Goal: Book appointment/travel/reservation

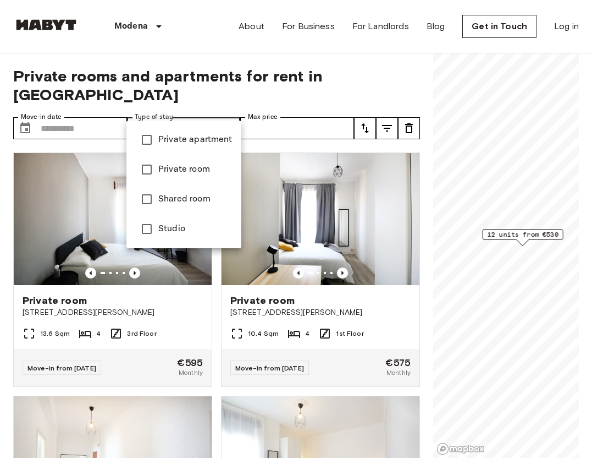
type input "**********"
click at [80, 114] on div at bounding box center [296, 229] width 592 height 458
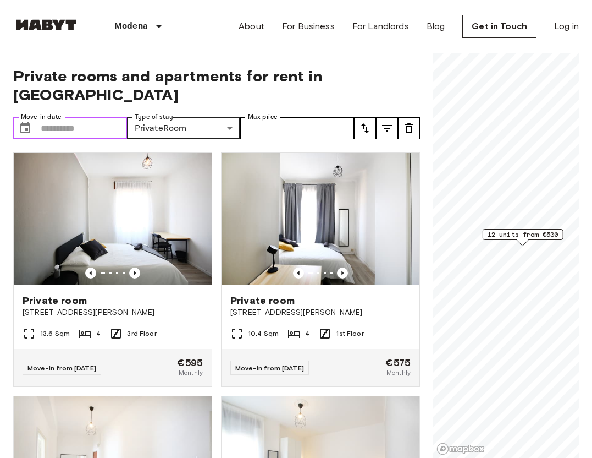
click at [80, 117] on input "Move-in date" at bounding box center [84, 128] width 86 height 22
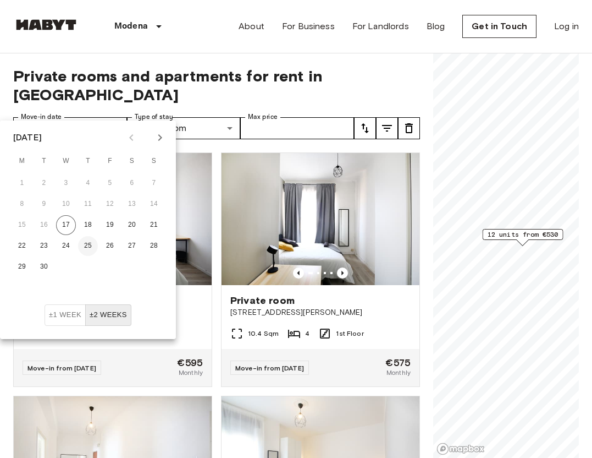
click at [93, 244] on button "25" at bounding box center [88, 246] width 20 height 20
type input "**********"
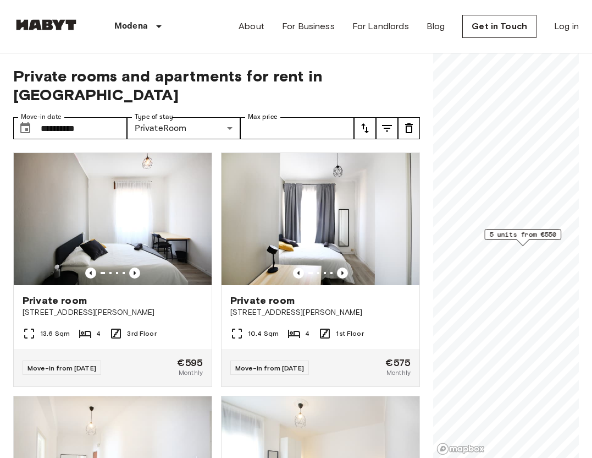
click at [189, 78] on span "Private rooms and apartments for rent in Modena" at bounding box center [216, 85] width 407 height 37
click at [256, 62] on div "**********" at bounding box center [216, 255] width 407 height 405
click at [301, 117] on input "Max price" at bounding box center [297, 128] width 114 height 22
click at [361, 122] on icon "tune" at bounding box center [365, 128] width 13 height 13
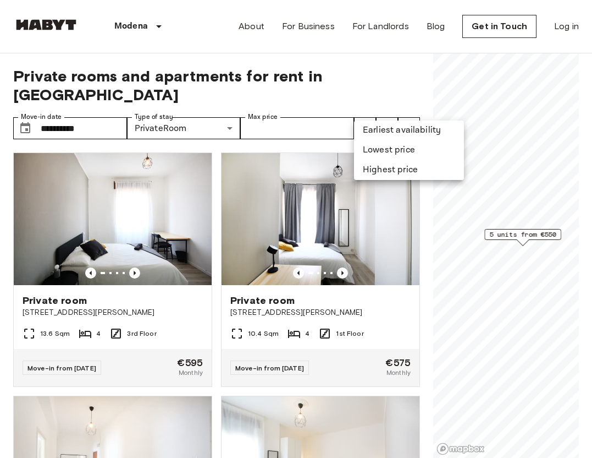
click at [361, 111] on div at bounding box center [296, 229] width 592 height 458
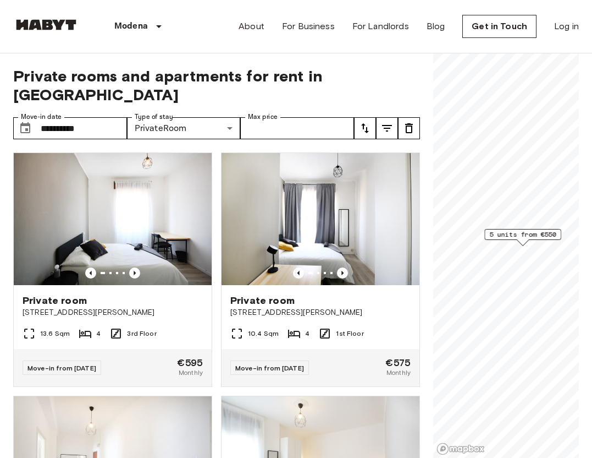
click at [361, 122] on icon "tune" at bounding box center [365, 128] width 13 height 13
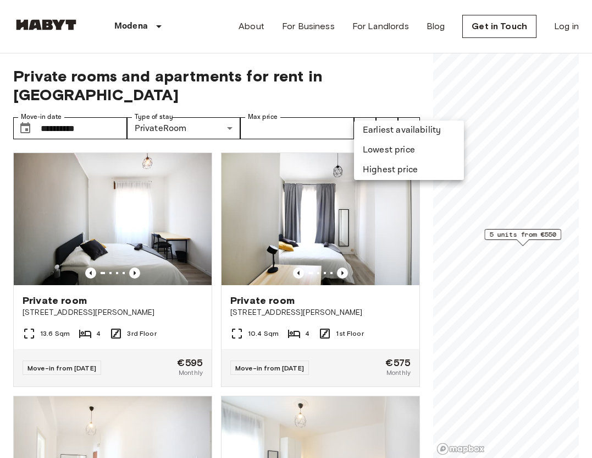
click at [373, 128] on li "Earliest availability" at bounding box center [409, 130] width 110 height 20
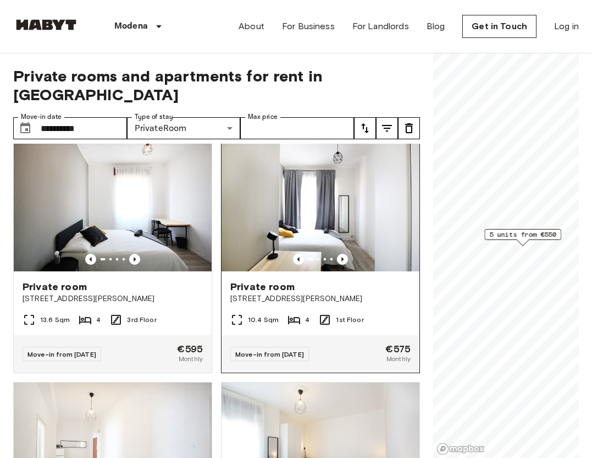
scroll to position [12, 0]
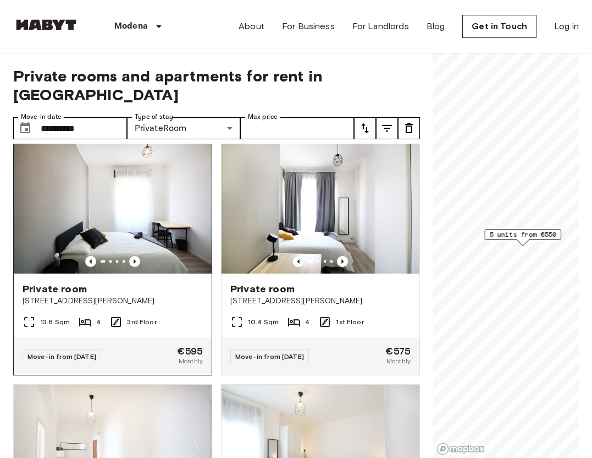
click at [142, 171] on img at bounding box center [113, 207] width 198 height 132
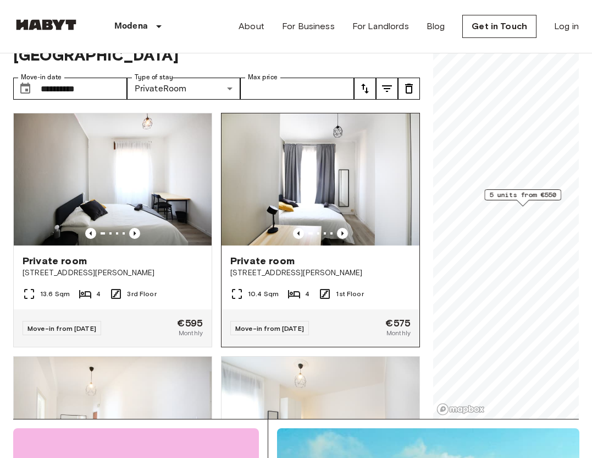
scroll to position [0, 0]
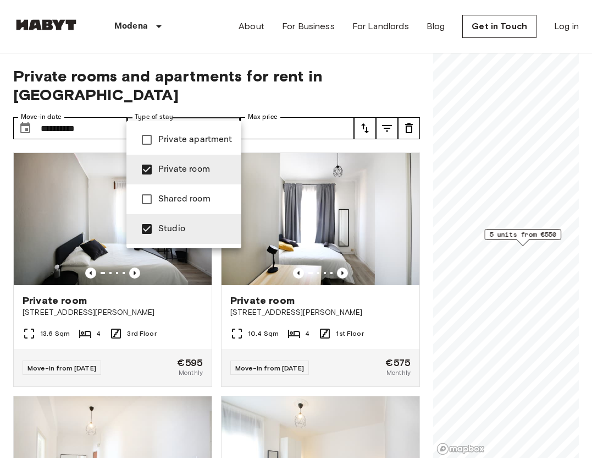
click at [272, 87] on div at bounding box center [296, 229] width 592 height 458
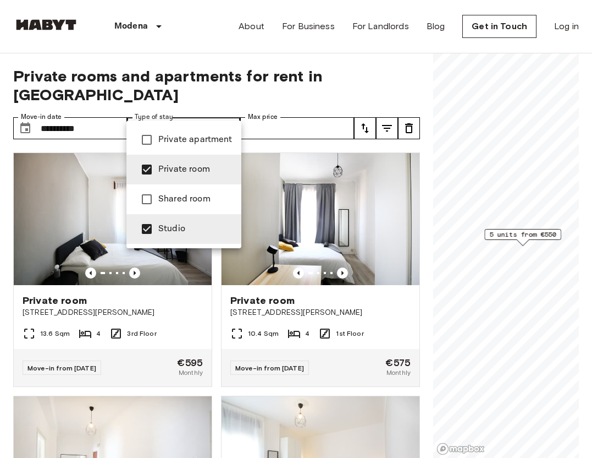
type input "******"
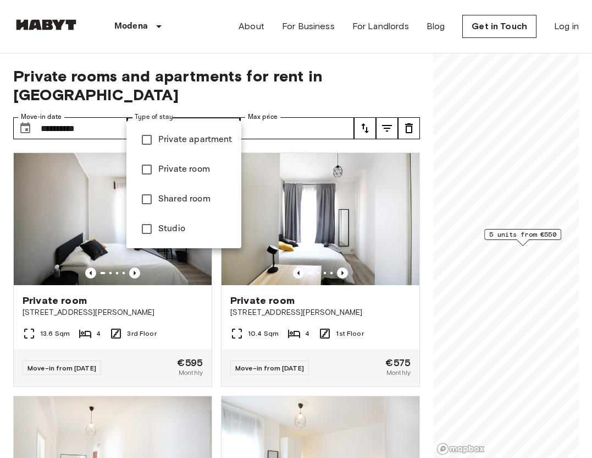
type input "**********"
click at [208, 76] on div at bounding box center [296, 229] width 592 height 458
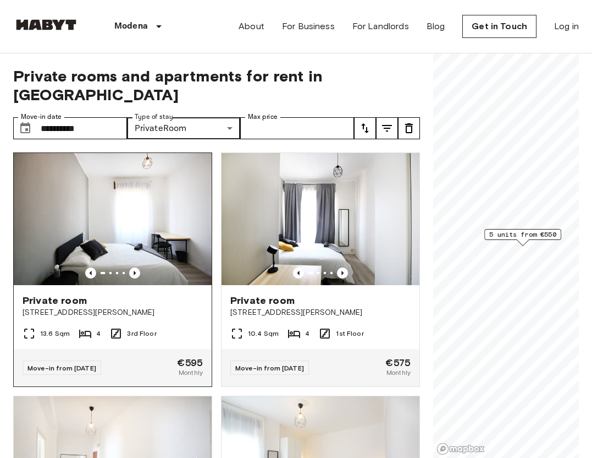
click at [90, 294] on div "Private room" at bounding box center [113, 300] width 180 height 13
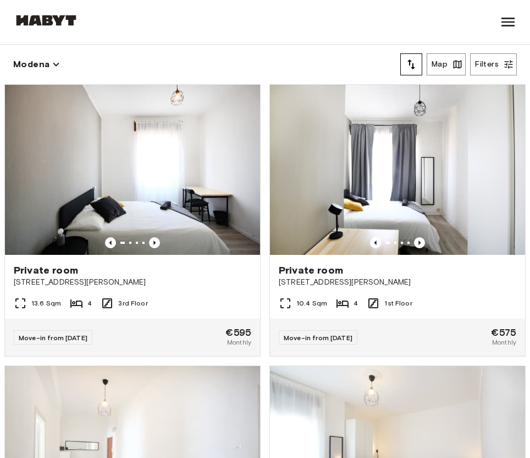
click at [272, 55] on div "Modena Map Filters" at bounding box center [265, 65] width 504 height 40
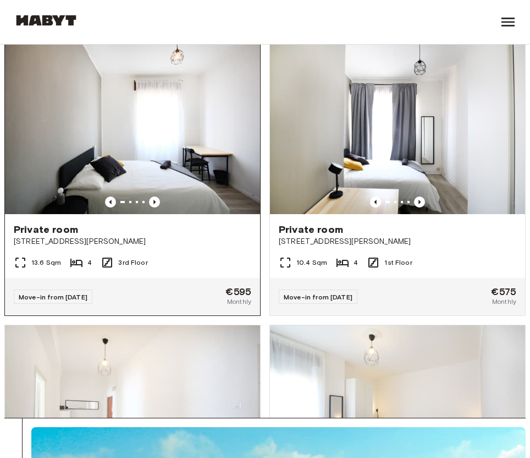
click at [55, 299] on span "Move-in from 28 Sep 25" at bounding box center [53, 297] width 69 height 8
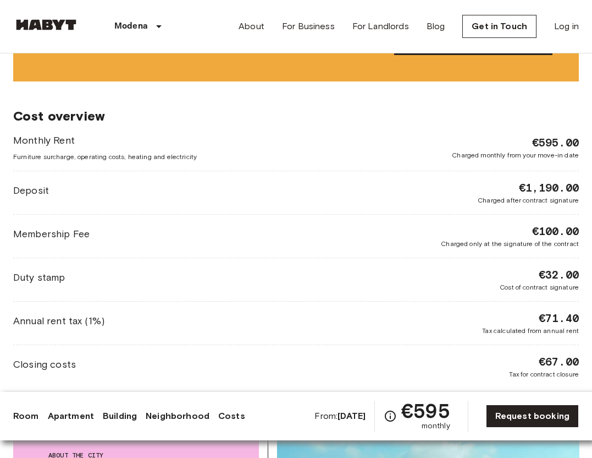
scroll to position [1386, 0]
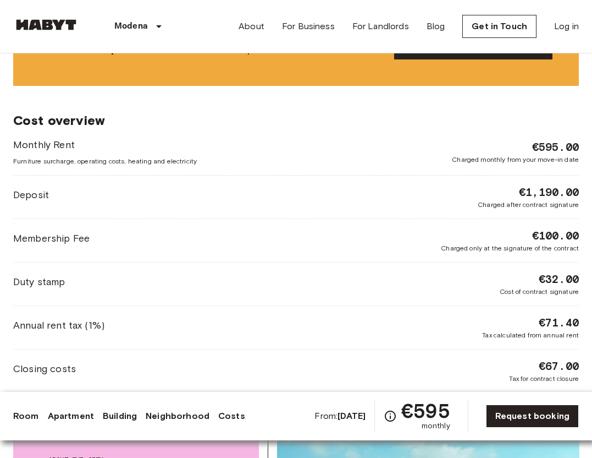
click at [327, 239] on div "Membership Fee €100.00 Charged only at the signature of the contract" at bounding box center [296, 240] width 566 height 25
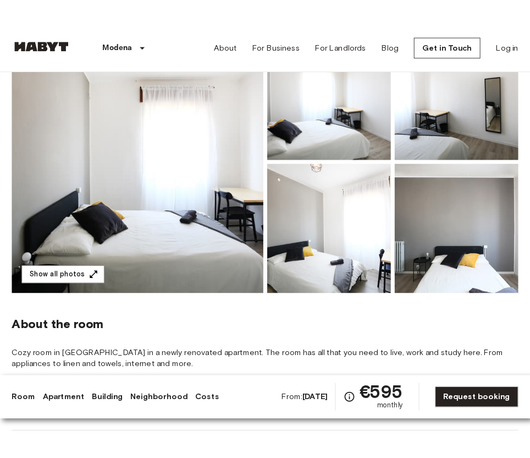
scroll to position [129, 0]
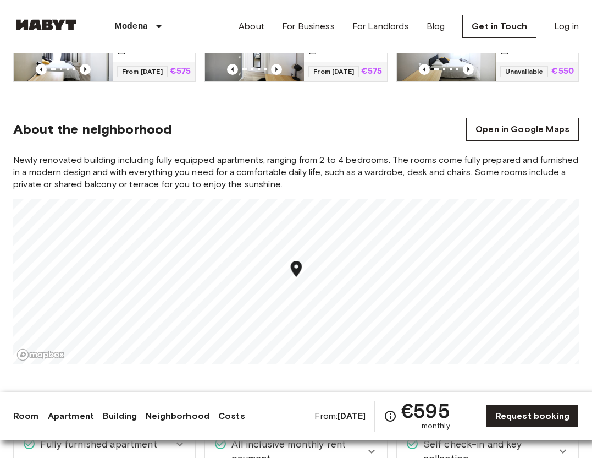
scroll to position [842, 0]
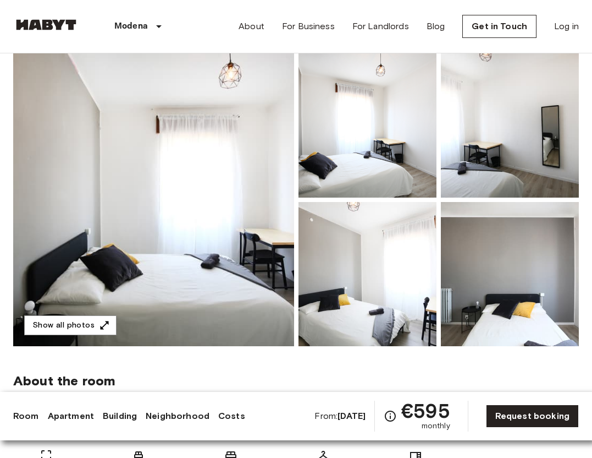
scroll to position [39, 0]
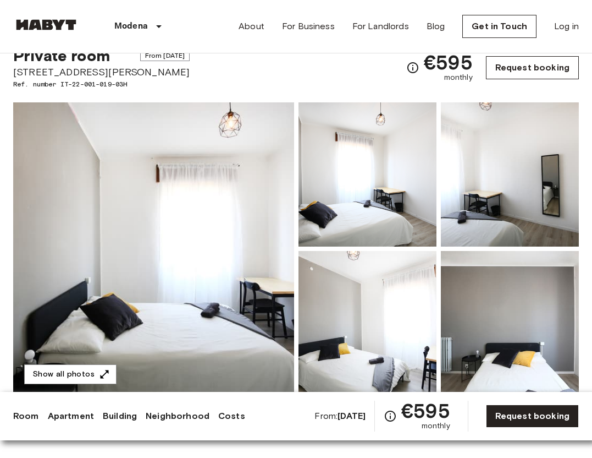
click at [538, 60] on link "Request booking" at bounding box center [532, 67] width 93 height 23
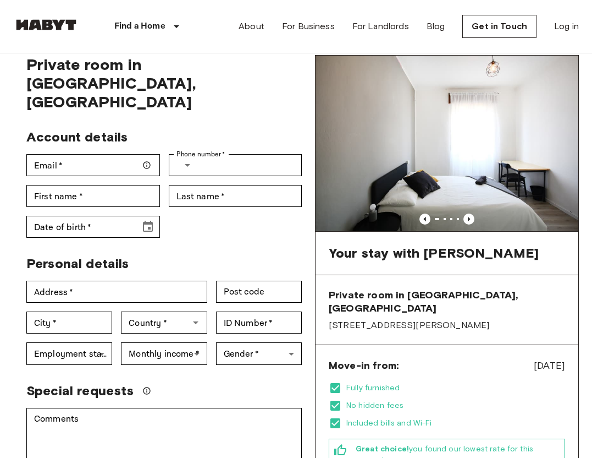
click at [498, 66] on img at bounding box center [447, 143] width 263 height 175
click at [109, 154] on input "Email   *" at bounding box center [93, 165] width 134 height 22
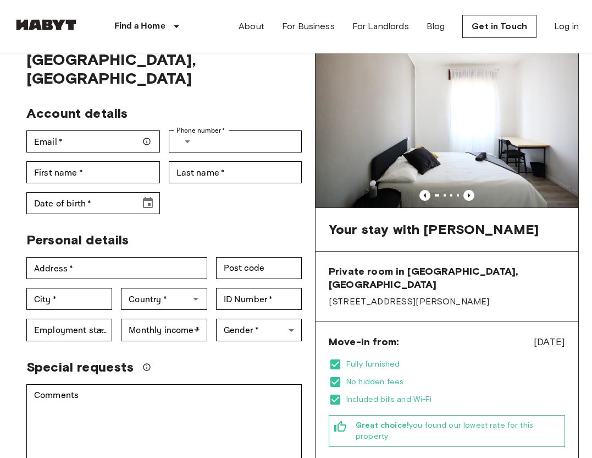
scroll to position [62, 0]
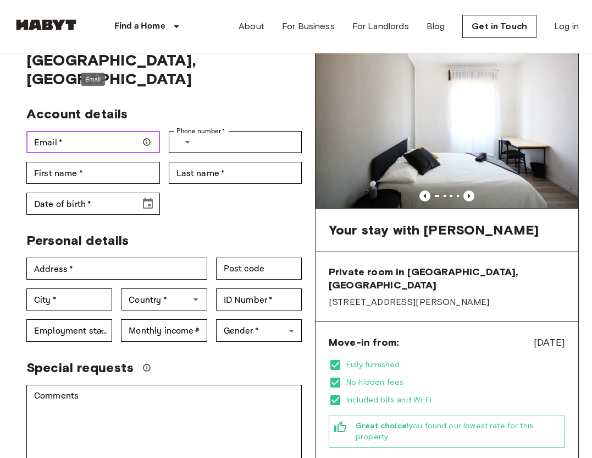
click at [118, 131] on input "Email   *" at bounding box center [93, 142] width 134 height 22
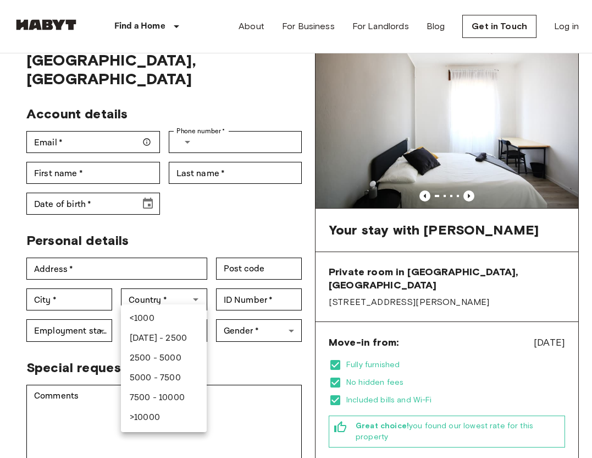
click at [158, 287] on div at bounding box center [296, 229] width 592 height 458
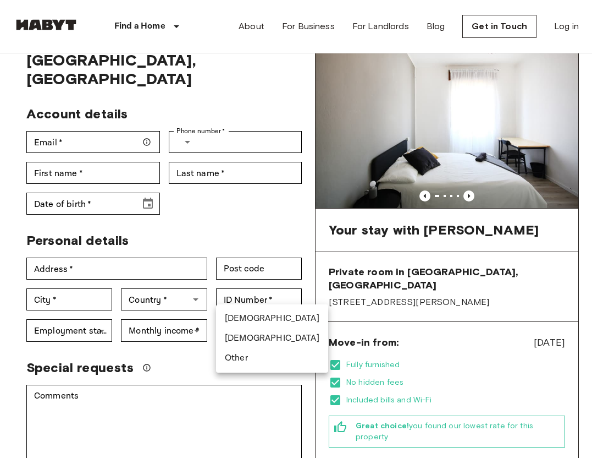
click at [269, 290] on div at bounding box center [296, 229] width 592 height 458
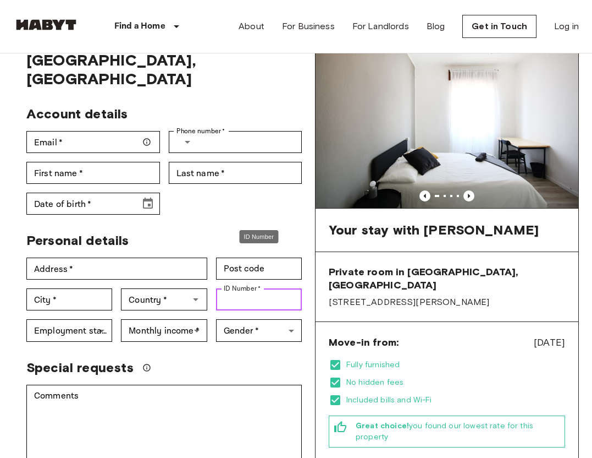
click at [269, 288] on input "ID Number   *" at bounding box center [259, 299] width 86 height 22
click at [267, 165] on div "Account details Email   * Email   * Phone number   * ​ Phone number   * First n…" at bounding box center [160, 156] width 284 height 118
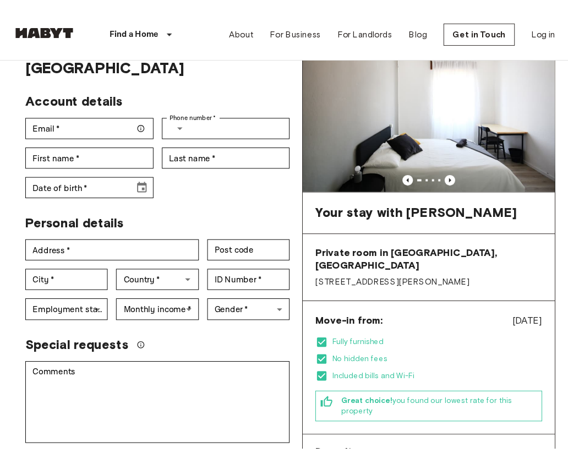
scroll to position [90, 0]
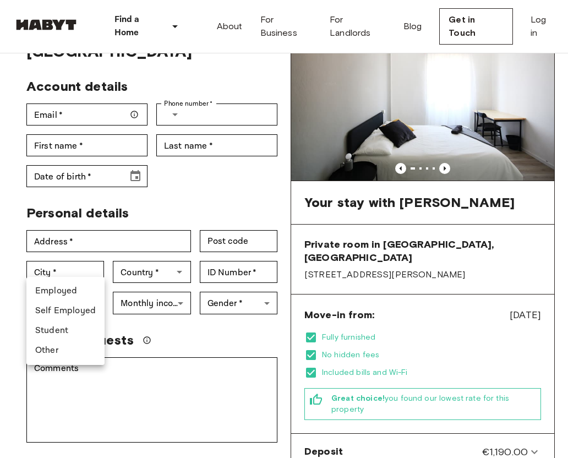
click at [79, 267] on div at bounding box center [284, 229] width 568 height 458
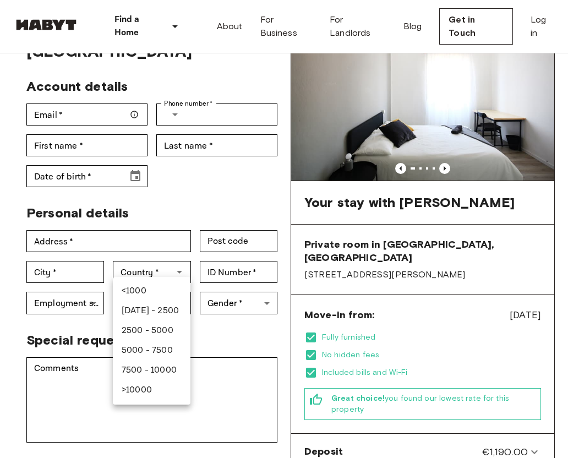
click at [246, 230] on div at bounding box center [284, 229] width 568 height 458
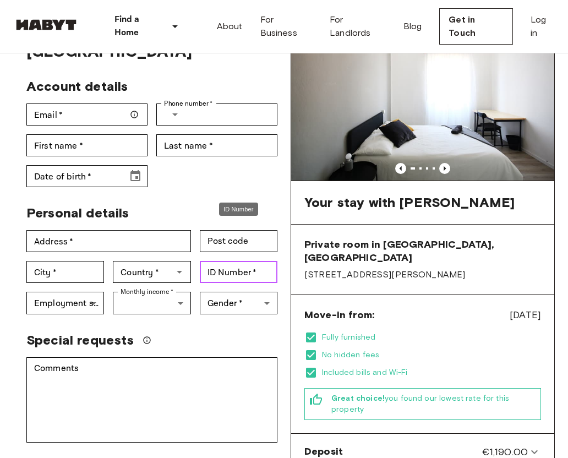
click at [237, 261] on div "ID Number   * ID Number   *" at bounding box center [239, 272] width 78 height 22
click at [237, 261] on input "ID Number   *" at bounding box center [239, 272] width 78 height 22
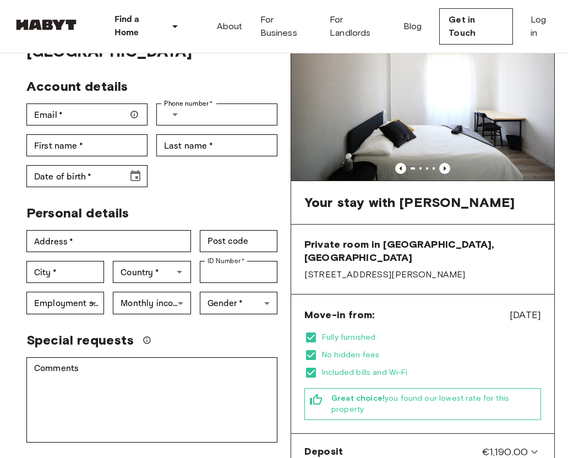
click at [233, 132] on div "Account details Email   * Email   * Phone number   * ​ Phone number   * First n…" at bounding box center [148, 128] width 260 height 118
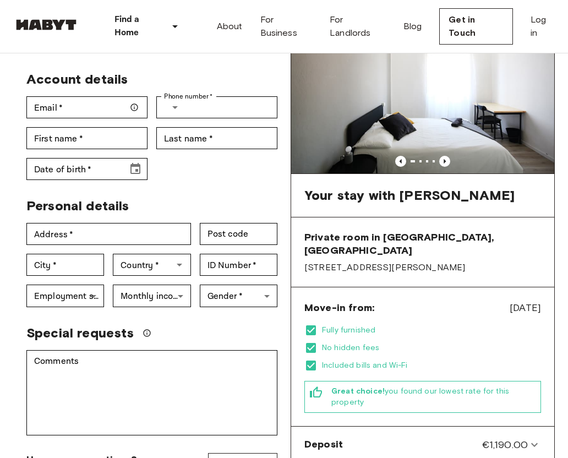
scroll to position [97, 0]
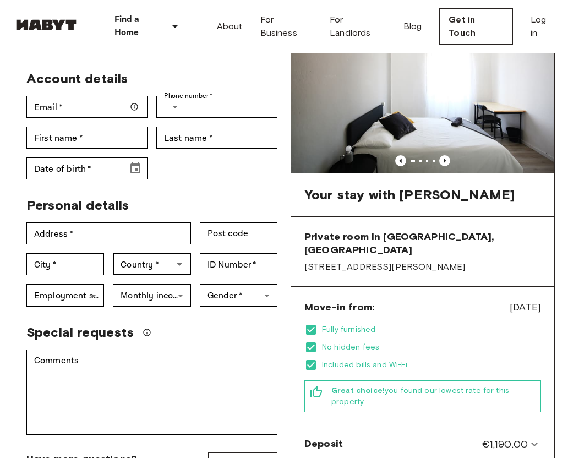
click at [180, 257] on icon "Open" at bounding box center [179, 263] width 13 height 13
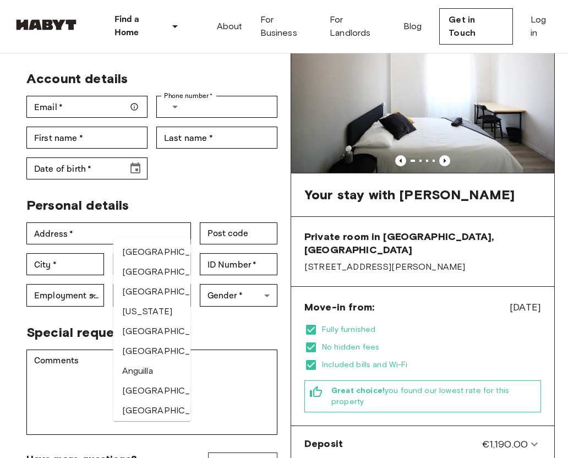
click at [180, 257] on icon "Close" at bounding box center [179, 263] width 13 height 13
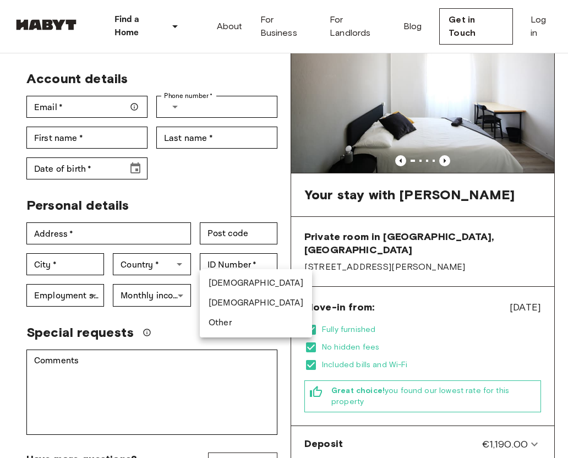
click at [244, 258] on div at bounding box center [284, 229] width 568 height 458
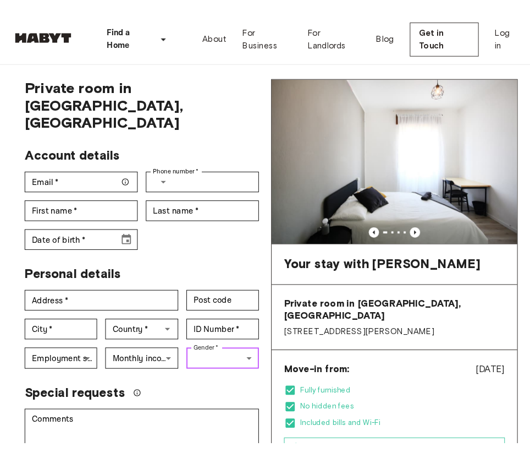
scroll to position [0, 0]
